Goal: Find specific fact: Find specific fact

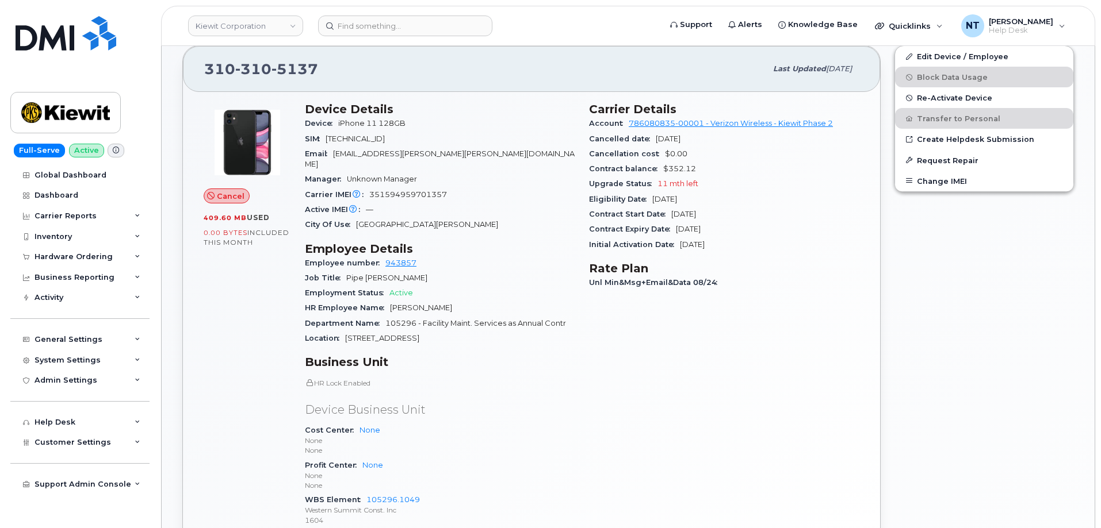
scroll to position [345, 0]
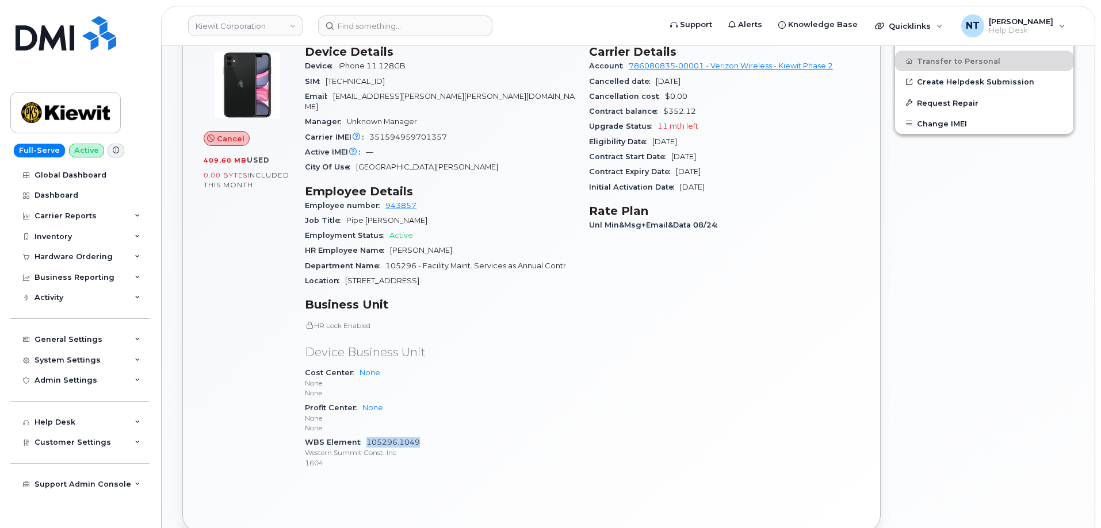
drag, startPoint x: 419, startPoint y: 430, endPoint x: 367, endPoint y: 430, distance: 51.2
click at [367, 435] on div "WBS Element 105296.1049 Western Summit Const. Inc 1604" at bounding box center [440, 452] width 270 height 35
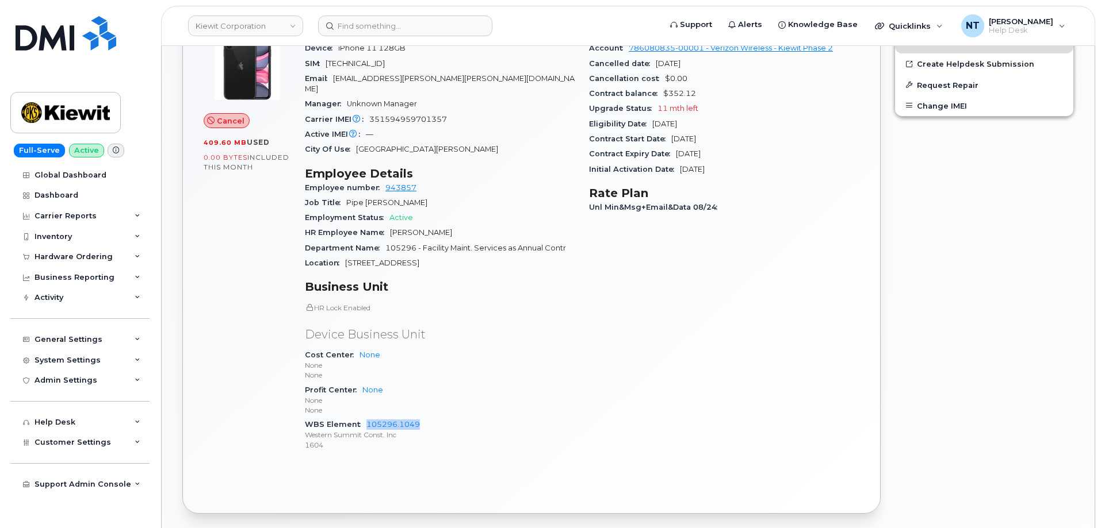
scroll to position [403, 0]
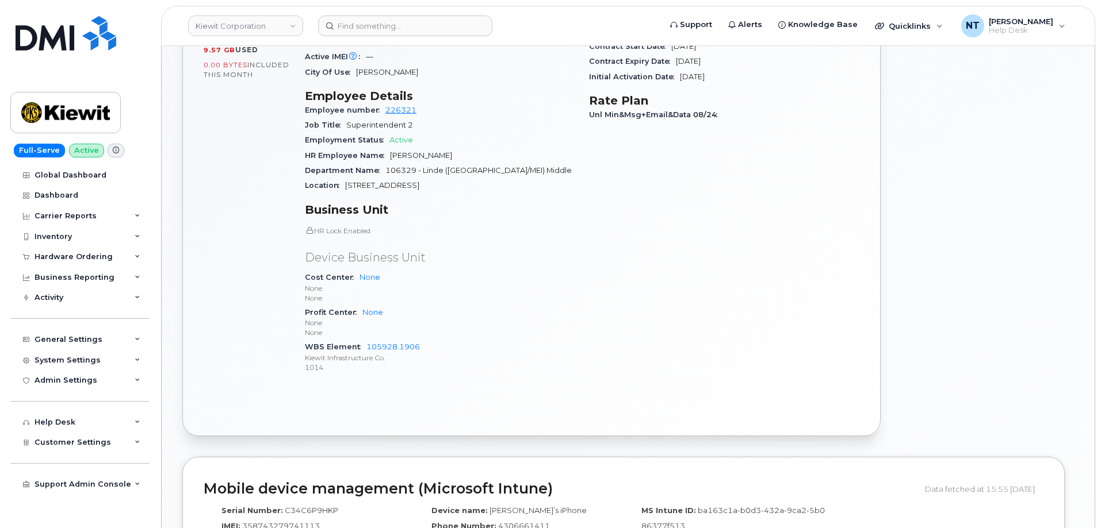
scroll to position [460, 0]
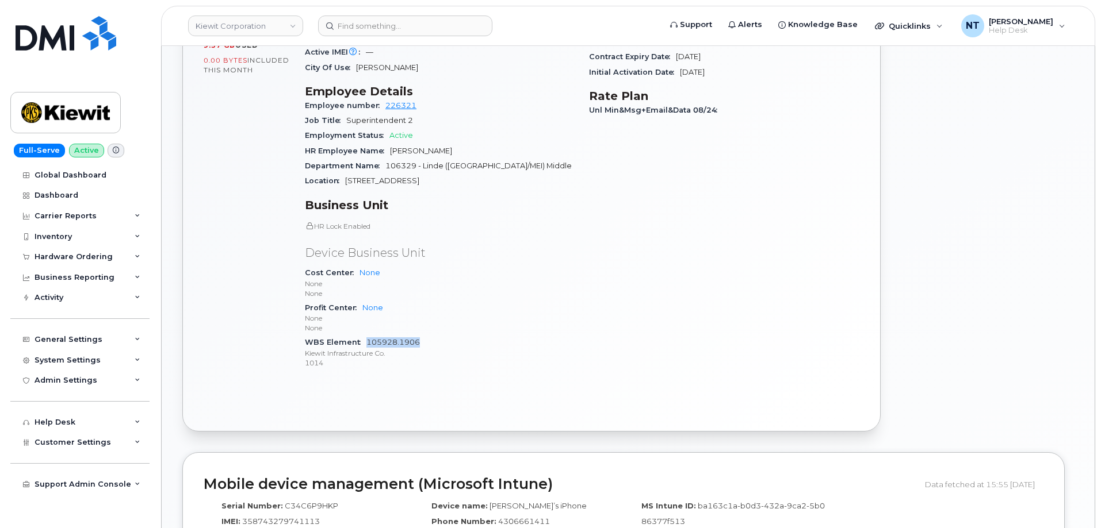
drag, startPoint x: 420, startPoint y: 332, endPoint x: 367, endPoint y: 332, distance: 52.9
click at [367, 335] on div "WBS Element 105928.1906 Kiewit Infrastructure Co. 1014" at bounding box center [440, 352] width 270 height 35
copy link "105928.1906"
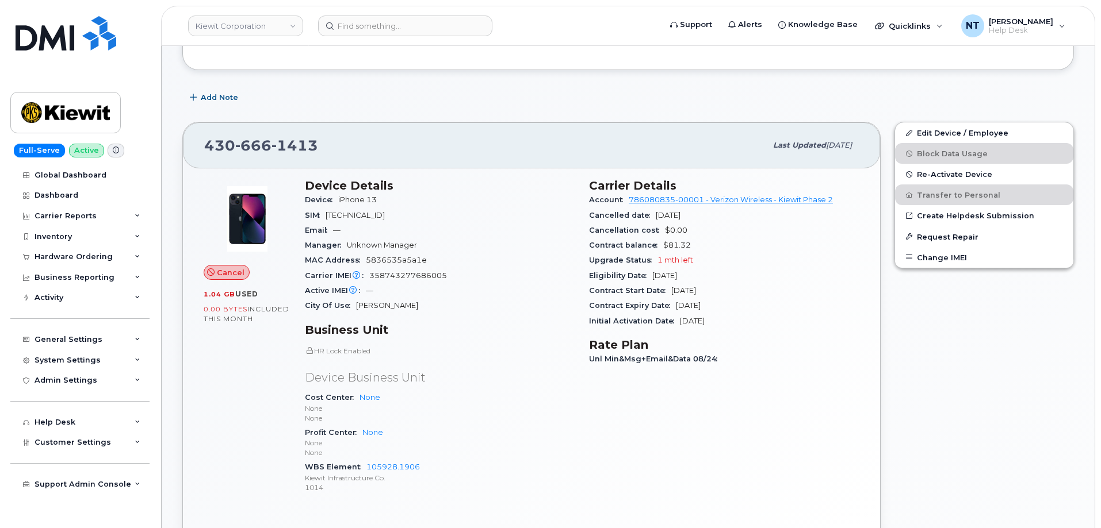
scroll to position [345, 0]
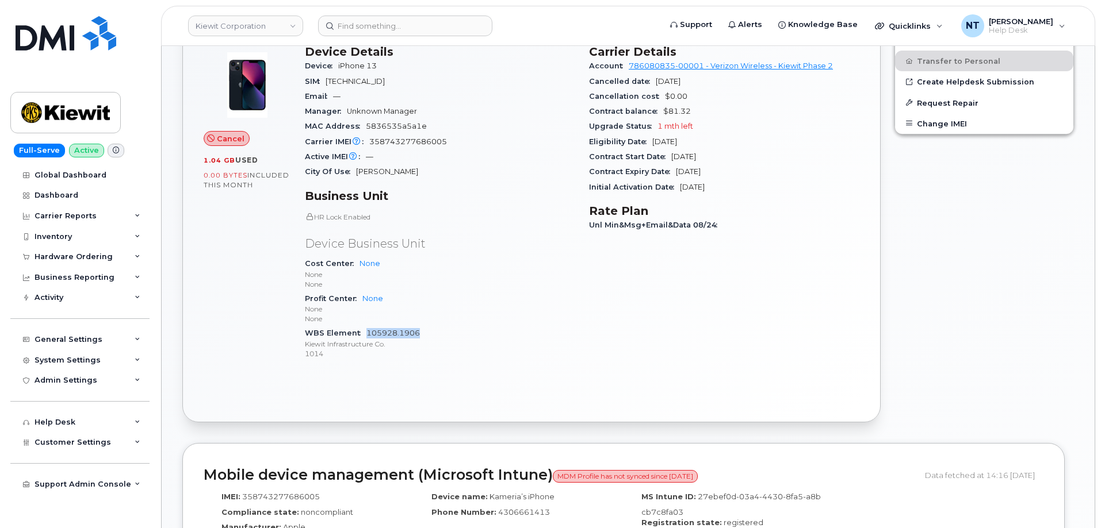
drag, startPoint x: 422, startPoint y: 335, endPoint x: 368, endPoint y: 338, distance: 53.5
click at [368, 338] on div "WBS Element 105928.1906 [PERSON_NAME] Infrastructure Co. 1014" at bounding box center [440, 343] width 270 height 35
copy link "105928.1906"
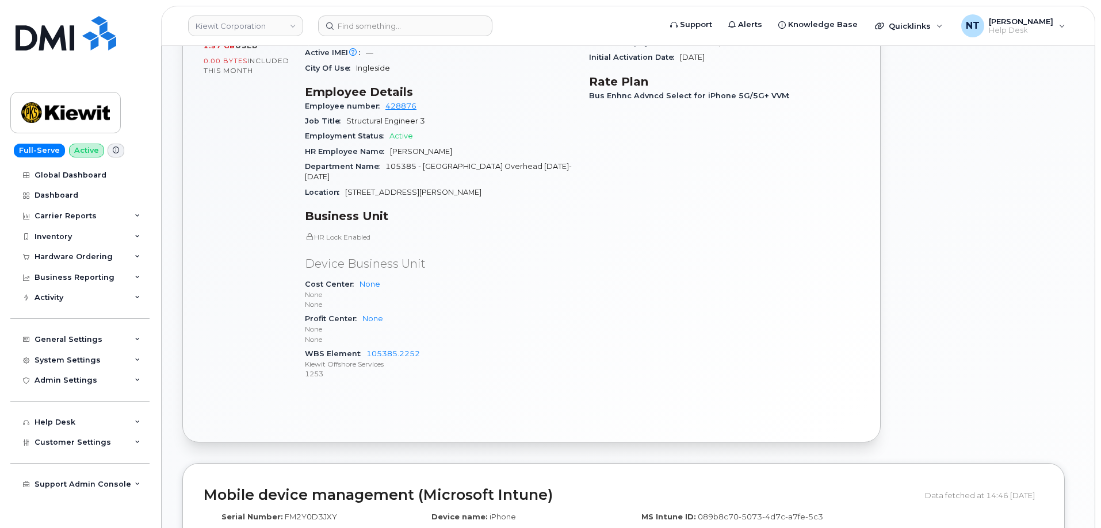
scroll to position [460, 0]
drag, startPoint x: 423, startPoint y: 331, endPoint x: 368, endPoint y: 330, distance: 54.6
click at [368, 346] on div "WBS Element 105385.2252 Kiewit Offshore Services 1253" at bounding box center [440, 363] width 270 height 35
copy link "105385.2252"
